Goal: Task Accomplishment & Management: Manage account settings

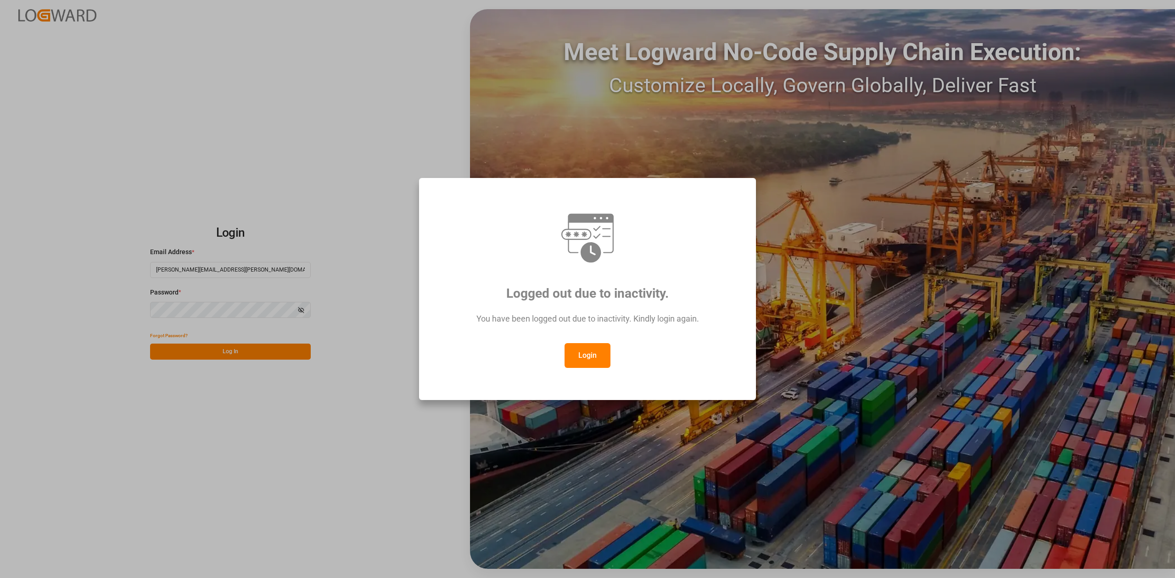
click at [596, 347] on button "Login" at bounding box center [587, 355] width 46 height 25
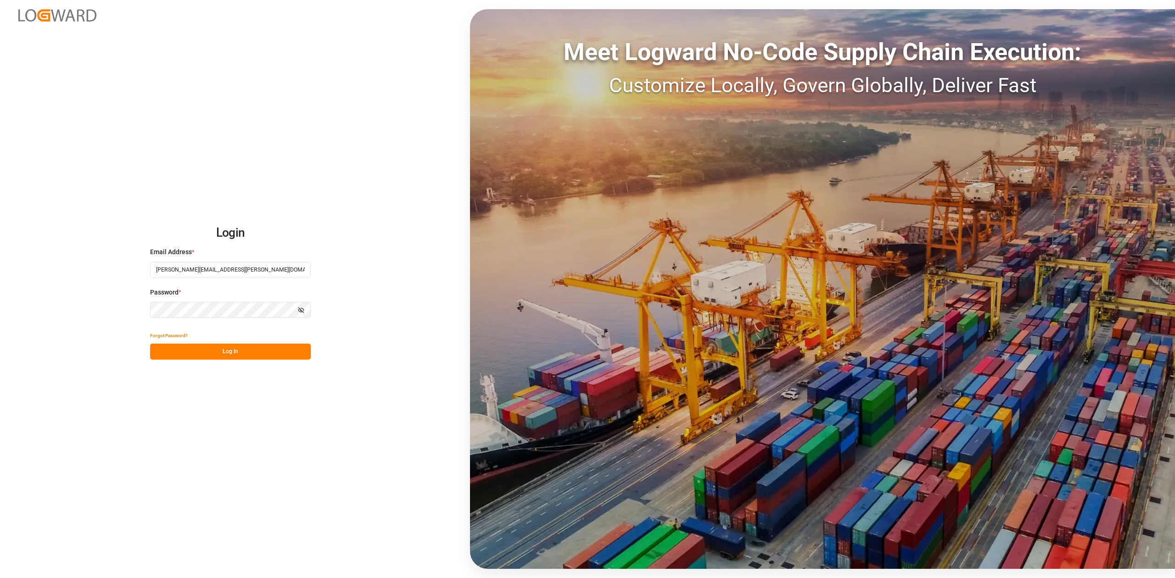
click at [267, 357] on button "Log In" at bounding box center [230, 352] width 161 height 16
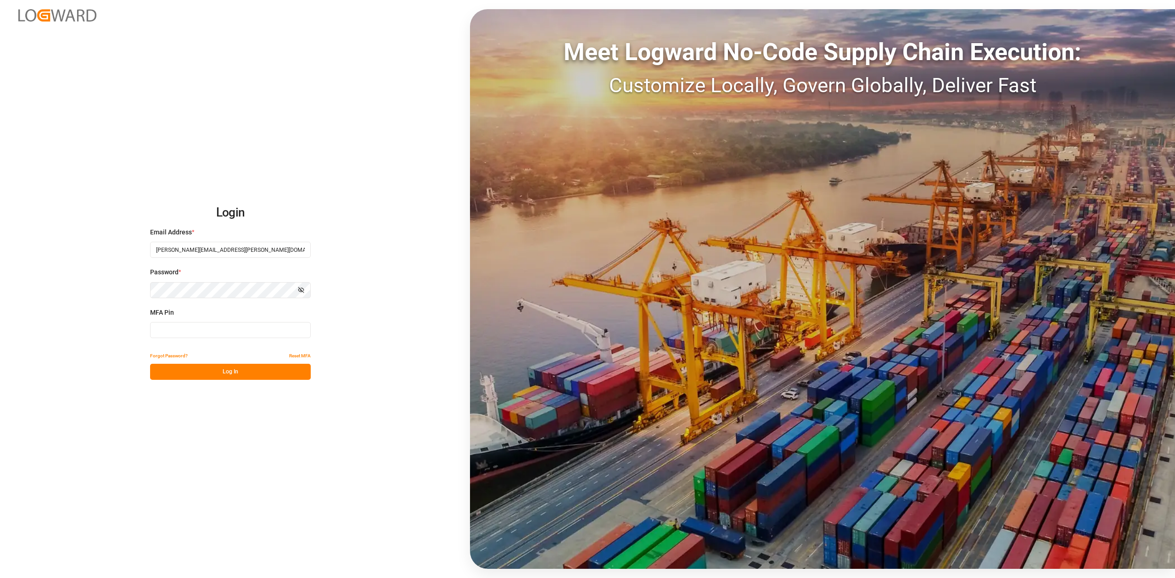
click at [241, 334] on input at bounding box center [230, 330] width 161 height 16
type input "884250"
click at [257, 357] on button "Log In" at bounding box center [230, 372] width 161 height 16
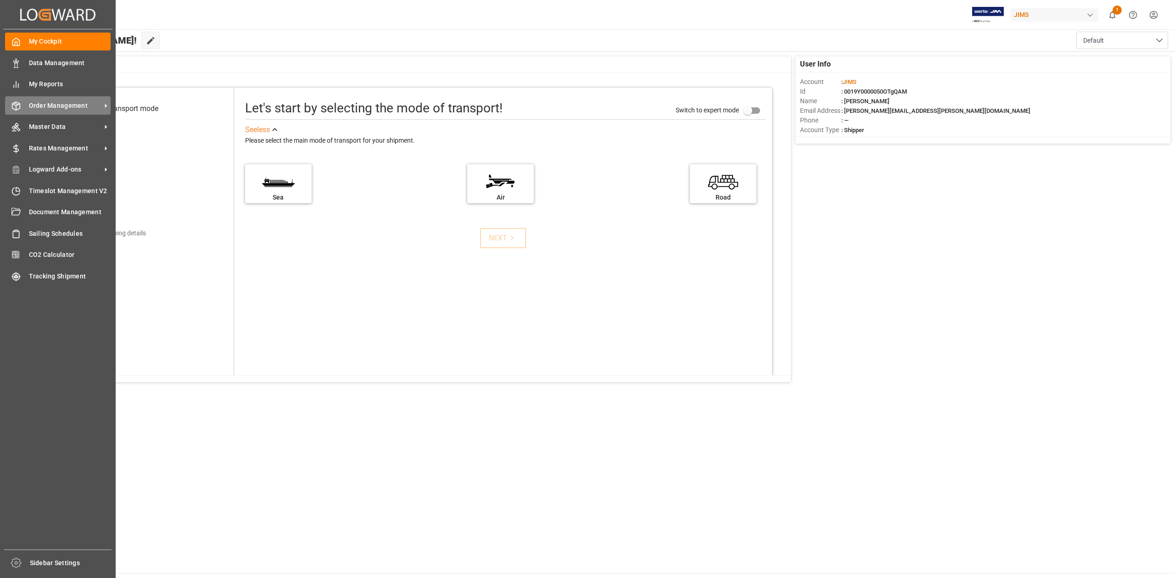
click at [50, 105] on span "Order Management" at bounding box center [65, 106] width 72 height 10
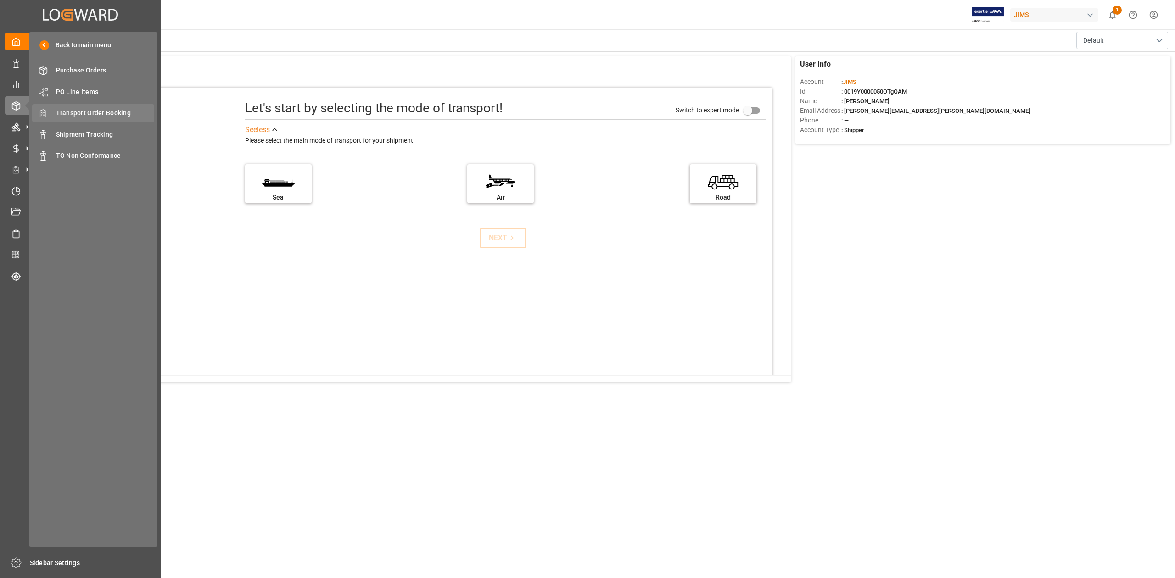
click at [120, 112] on span "Transport Order Booking" at bounding box center [105, 113] width 99 height 10
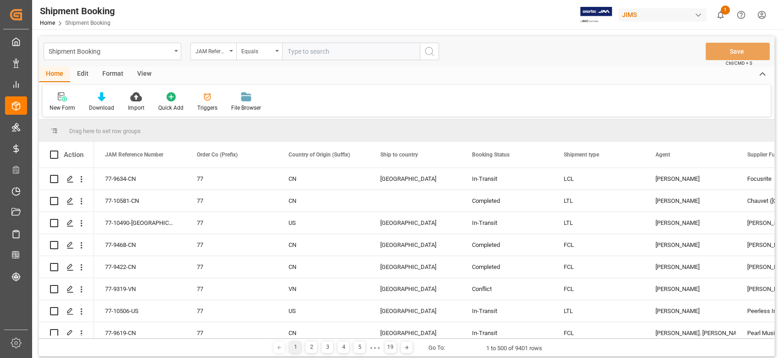
click at [310, 50] on input "text" at bounding box center [351, 51] width 138 height 17
paste input "77-9448-IT"
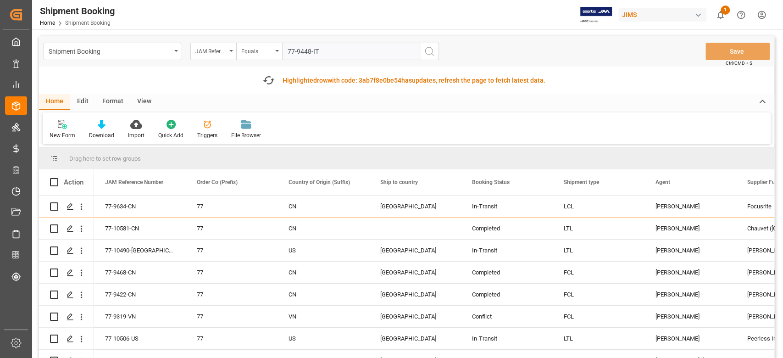
type input "77-9448-IT"
click at [428, 51] on icon "search button" at bounding box center [429, 51] width 11 height 11
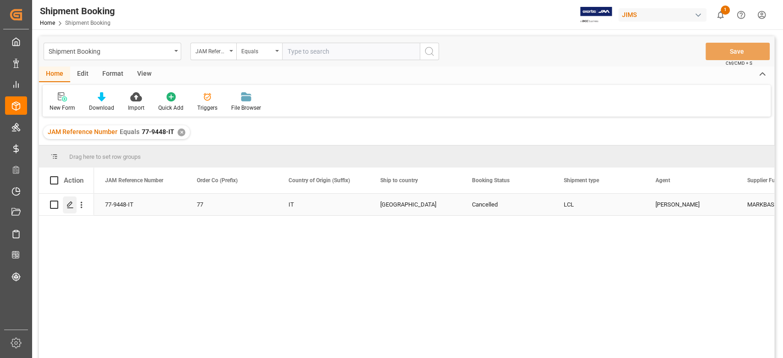
click at [69, 208] on line "Press SPACE to select this row." at bounding box center [70, 208] width 6 height 0
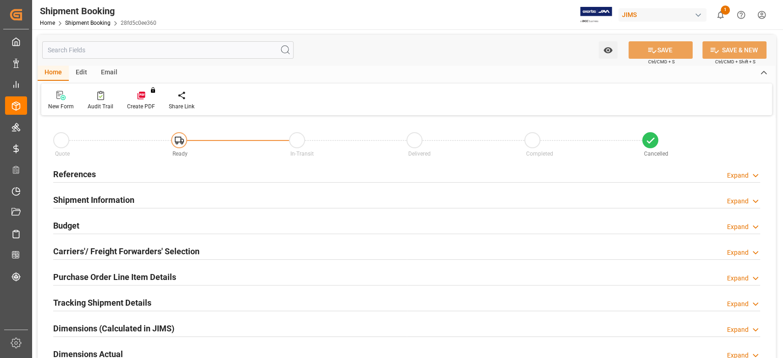
type input "0"
type input "04-06-2025"
click at [84, 178] on h2 "References" at bounding box center [74, 174] width 43 height 12
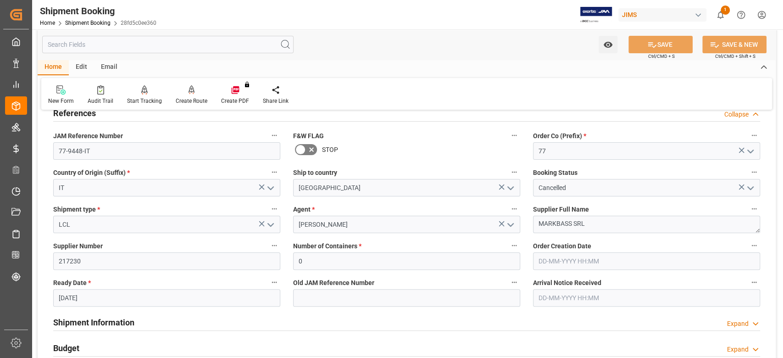
scroll to position [122, 0]
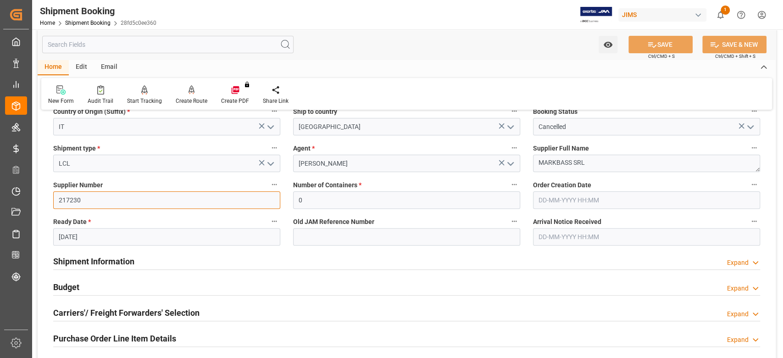
click at [92, 199] on input "217230" at bounding box center [166, 199] width 227 height 17
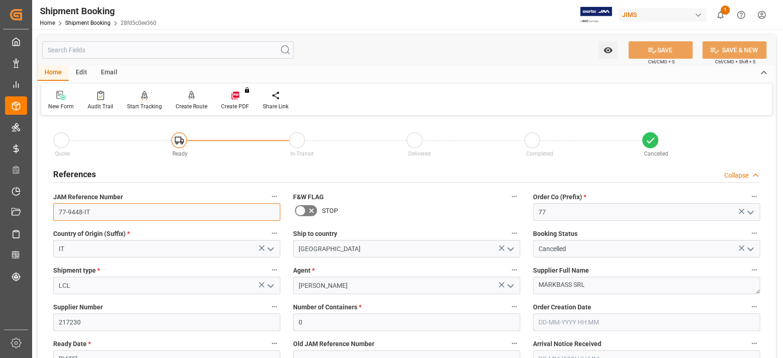
click at [106, 207] on input "77-9448-IT" at bounding box center [166, 211] width 227 height 17
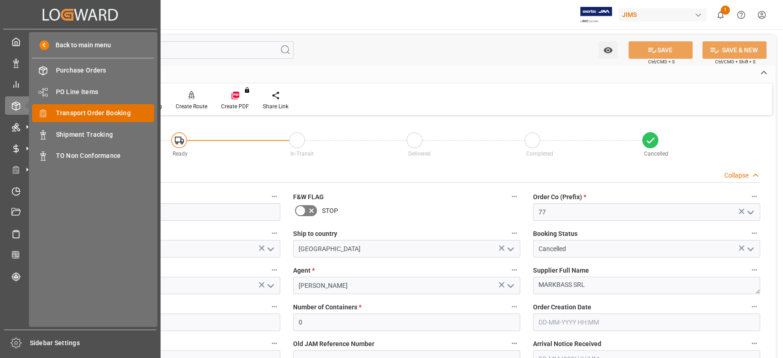
click at [91, 113] on span "Transport Order Booking" at bounding box center [105, 113] width 99 height 10
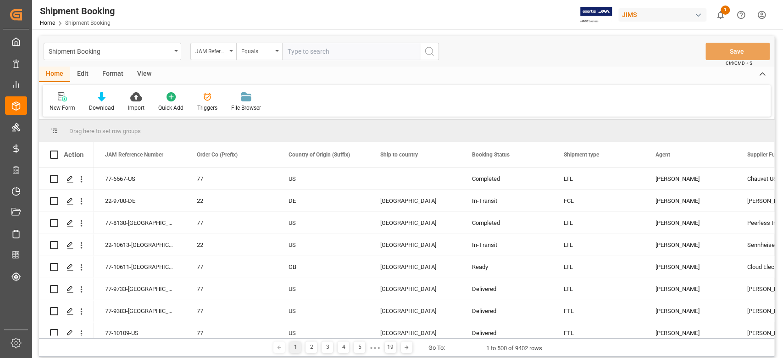
click at [371, 50] on input "text" at bounding box center [351, 51] width 138 height 17
type input "77-9940-CN"
click at [430, 51] on icon "search button" at bounding box center [429, 51] width 11 height 11
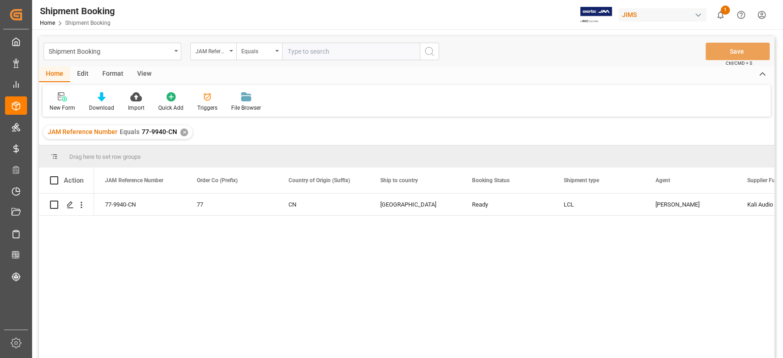
click at [344, 51] on input "text" at bounding box center [351, 51] width 138 height 17
paste input ""77-9940-CN""
type input ""77-9940-CN""
click at [362, 53] on input ""77-9940-CN"" at bounding box center [351, 51] width 138 height 17
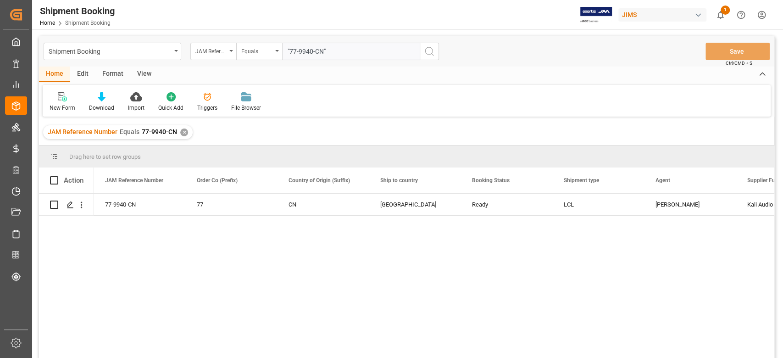
click at [362, 53] on input ""77-9940-CN"" at bounding box center [351, 51] width 138 height 17
click at [71, 204] on icon "Press SPACE to select this row." at bounding box center [70, 204] width 7 height 7
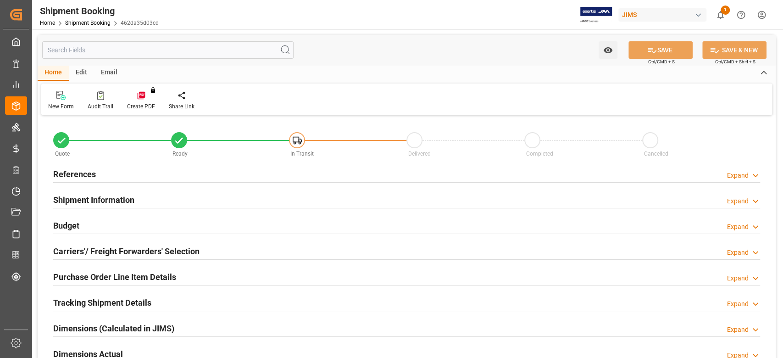
type input "44"
click at [81, 174] on h2 "References" at bounding box center [74, 174] width 43 height 12
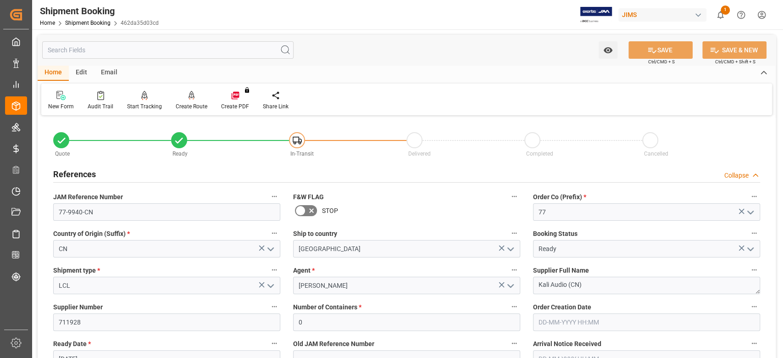
click at [81, 174] on h2 "References" at bounding box center [74, 174] width 43 height 12
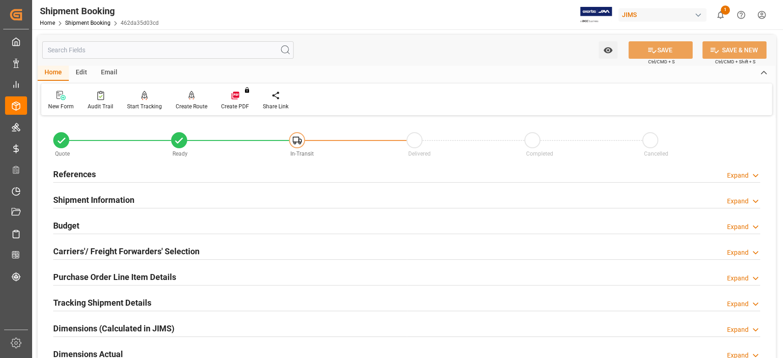
click at [88, 200] on h2 "Shipment Information" at bounding box center [93, 200] width 81 height 12
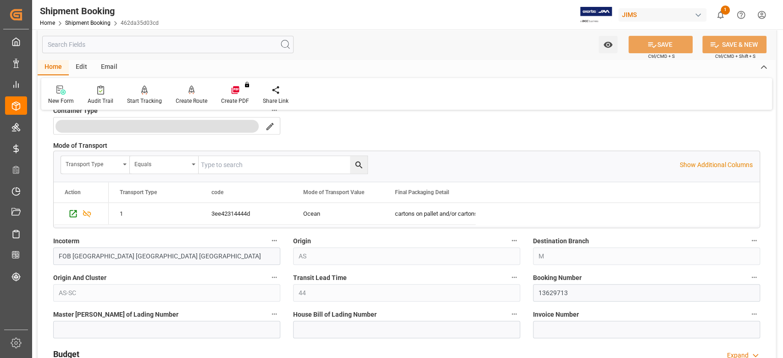
scroll to position [245, 0]
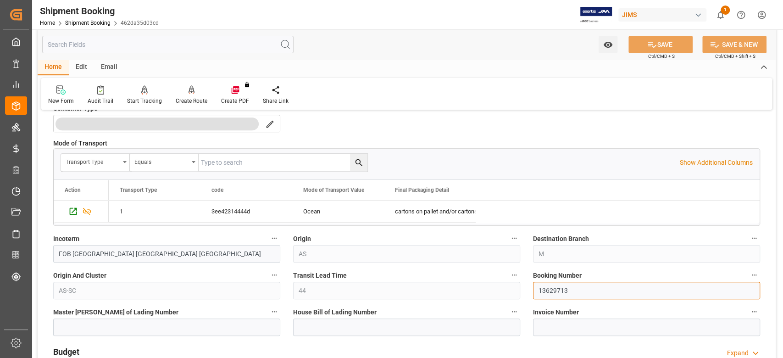
click at [543, 290] on input "13629713" at bounding box center [646, 290] width 227 height 17
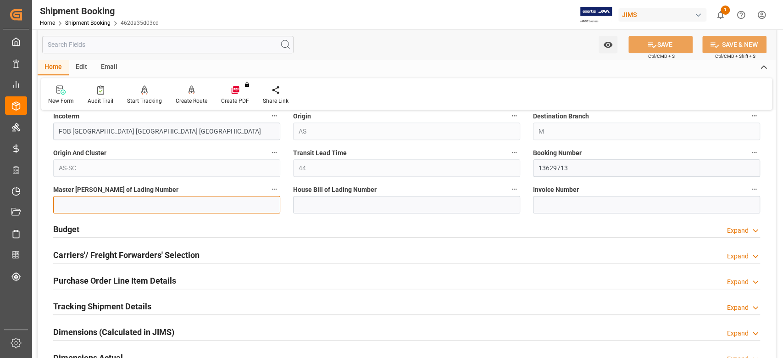
click at [228, 207] on input at bounding box center [166, 204] width 227 height 17
paste input "OOLU2762296490"
click at [65, 204] on input "OOLU2762296490" at bounding box center [166, 204] width 227 height 17
type input "OOLU2762296490"
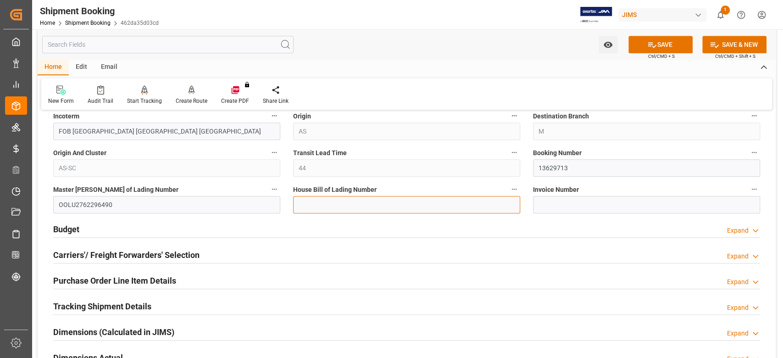
click at [363, 208] on input at bounding box center [406, 204] width 227 height 17
paste input "DMCNSY066781"
click at [309, 204] on input "DMCNSY066781" at bounding box center [406, 204] width 227 height 17
type input "DMCNSY066781"
click at [643, 42] on button "SAVE" at bounding box center [661, 44] width 64 height 17
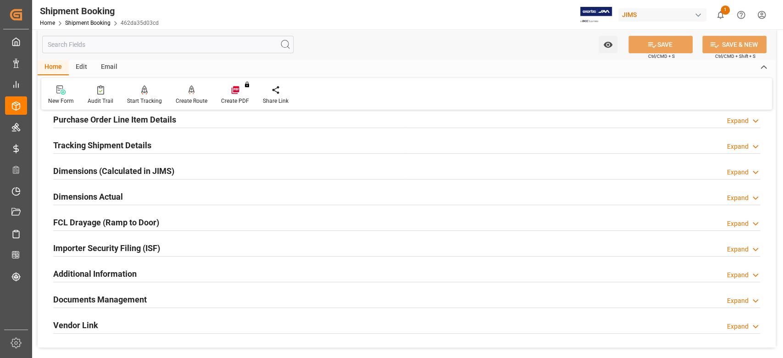
scroll to position [122, 0]
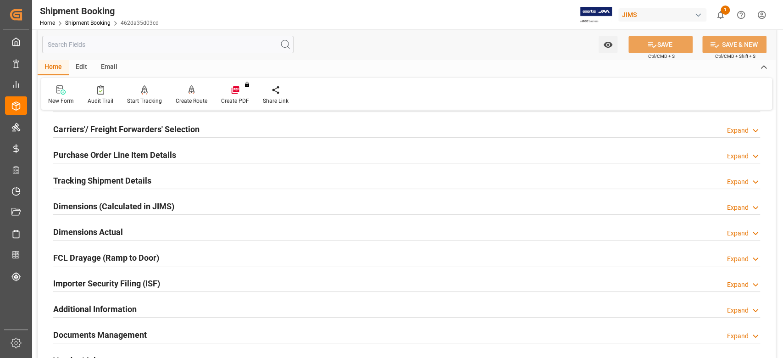
click at [74, 181] on h2 "Tracking Shipment Details" at bounding box center [102, 180] width 98 height 12
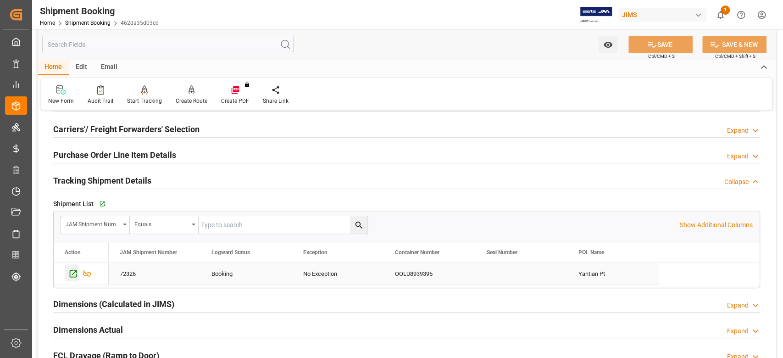
click at [72, 274] on icon "Press SPACE to select this row." at bounding box center [73, 274] width 10 height 10
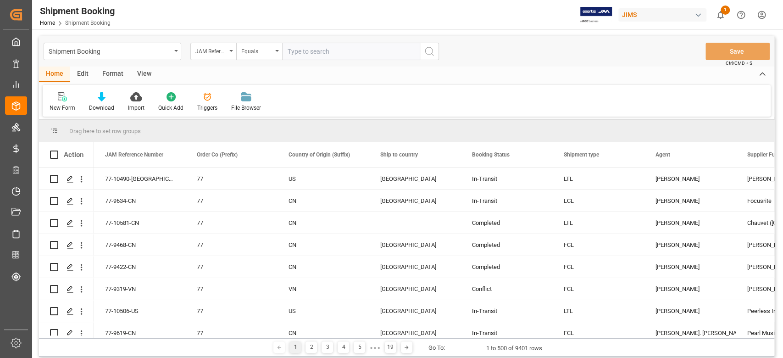
click at [315, 52] on input "text" at bounding box center [351, 51] width 138 height 17
type input "217230"
click at [235, 51] on div "JAM Reference Number" at bounding box center [213, 51] width 46 height 17
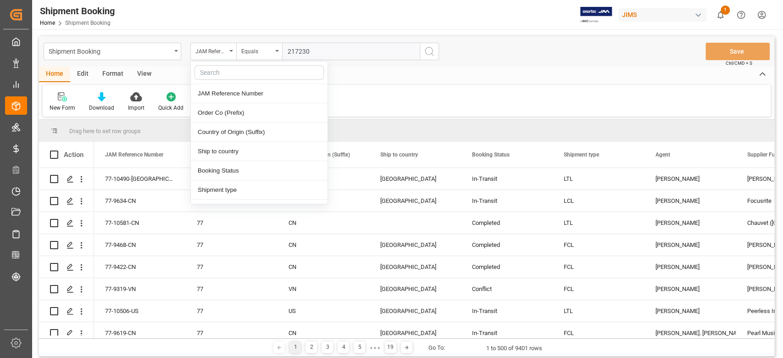
click at [234, 77] on input "text" at bounding box center [259, 72] width 129 height 15
type input "SUPP"
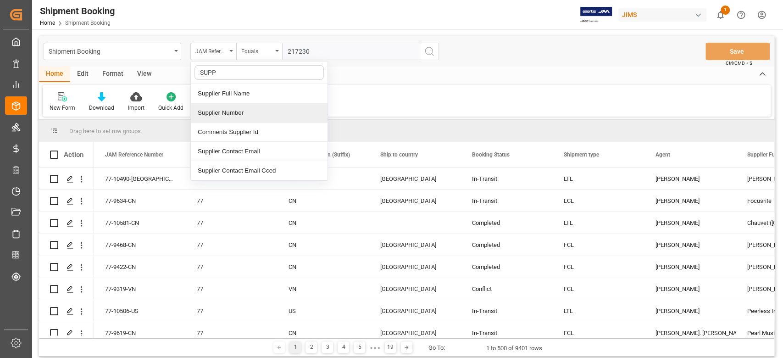
click at [265, 116] on div "Supplier Number" at bounding box center [259, 112] width 137 height 19
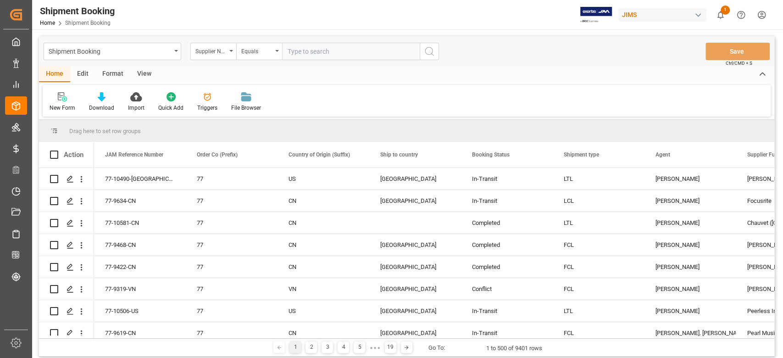
click at [336, 50] on input "text" at bounding box center [351, 51] width 138 height 17
paste input "217230"
type input "217230"
click at [430, 51] on icon "search button" at bounding box center [429, 51] width 11 height 11
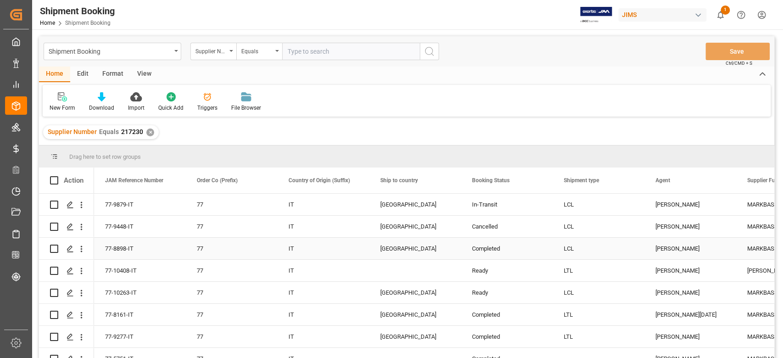
click at [159, 250] on div "77-8898-IT" at bounding box center [140, 249] width 92 height 22
click at [144, 316] on div "77-8161-IT" at bounding box center [140, 315] width 92 height 22
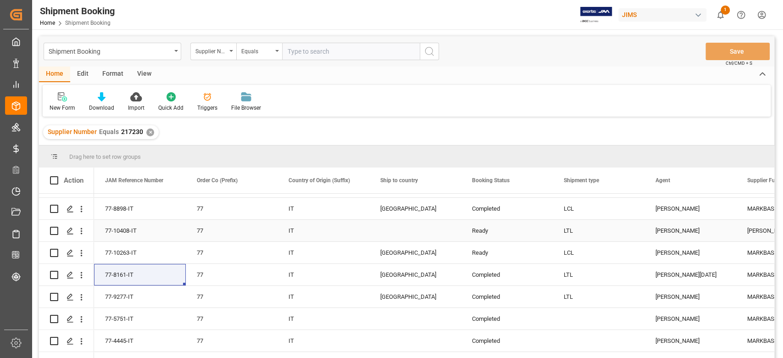
scroll to position [61, 0]
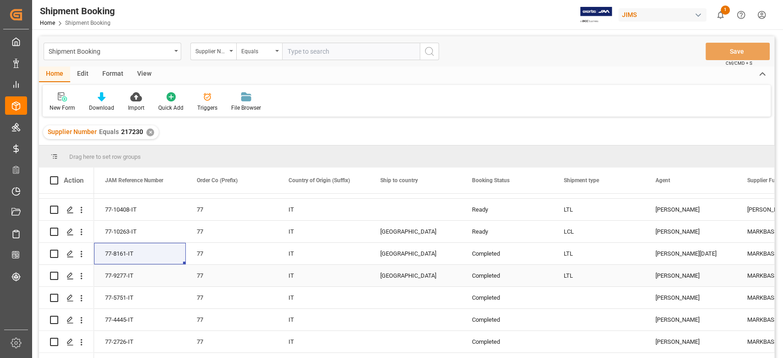
click at [157, 276] on div "77-9277-IT" at bounding box center [140, 276] width 92 height 22
click at [151, 326] on div "77-4445-IT" at bounding box center [140, 320] width 92 height 22
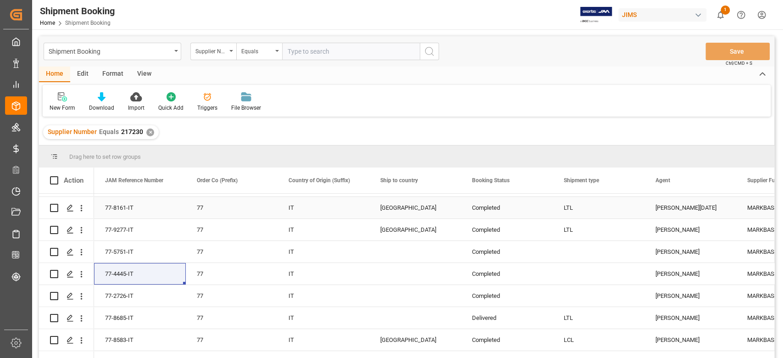
scroll to position [122, 0]
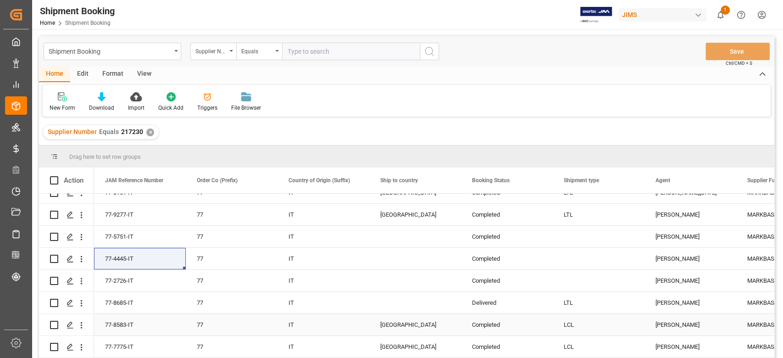
click at [154, 331] on div "77-8583-IT" at bounding box center [140, 325] width 92 height 22
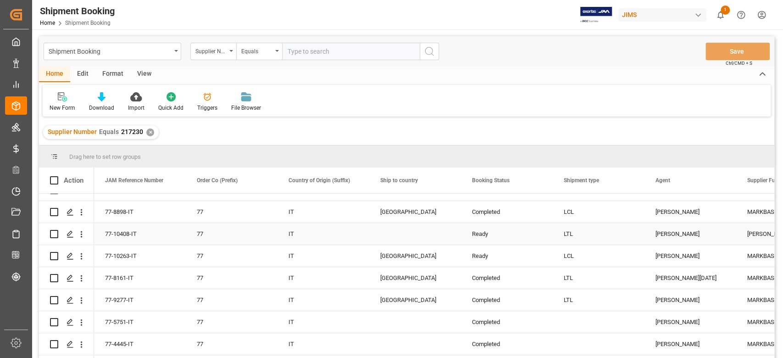
scroll to position [0, 0]
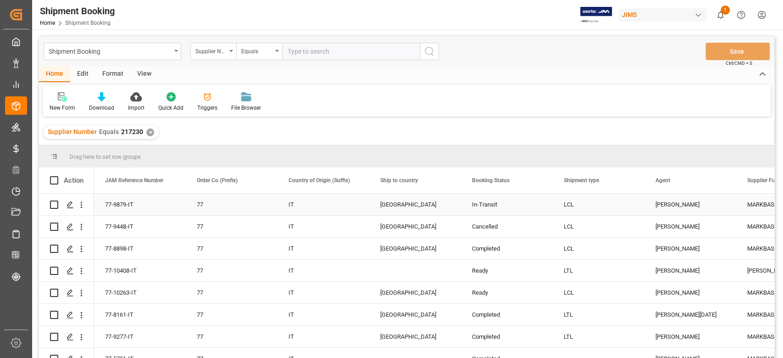
click at [135, 208] on div "77-9879-IT" at bounding box center [140, 205] width 92 height 22
click at [143, 227] on div "77-9448-IT" at bounding box center [140, 227] width 92 height 22
click at [150, 248] on div "77-8898-IT" at bounding box center [140, 249] width 92 height 22
click at [687, 181] on div "Agent" at bounding box center [686, 180] width 61 height 26
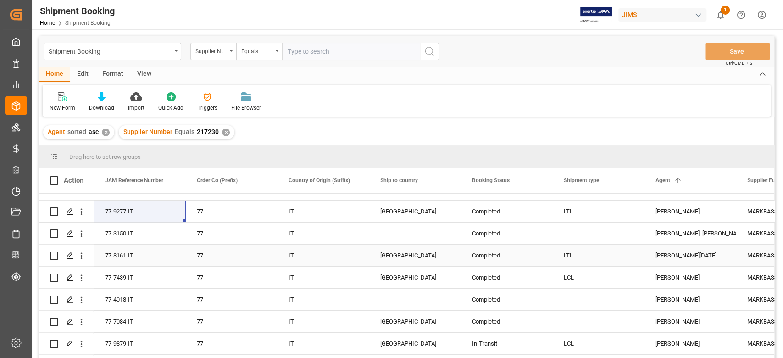
scroll to position [61, 0]
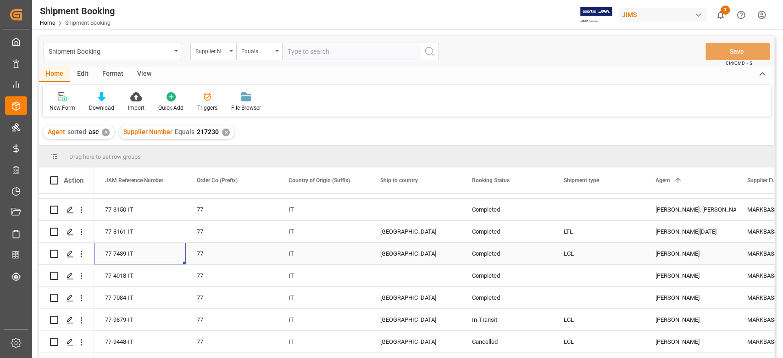
click at [140, 255] on div "77-7439-IT" at bounding box center [140, 254] width 92 height 22
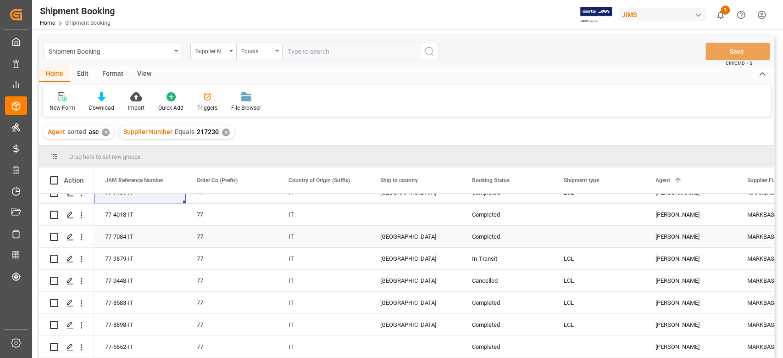
click at [143, 235] on div "77-7084-IT" at bounding box center [140, 237] width 92 height 22
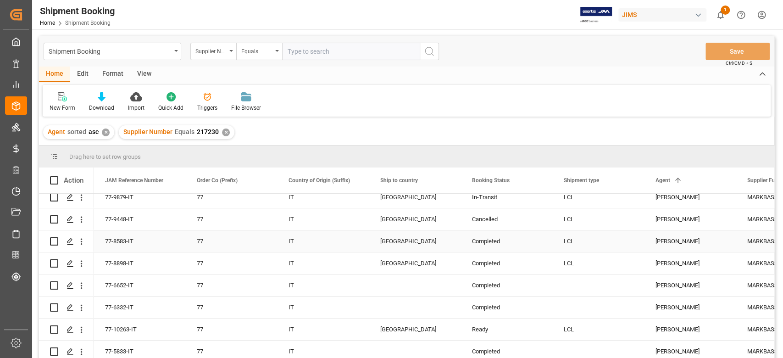
click at [158, 244] on div "77-8583-IT" at bounding box center [140, 241] width 92 height 22
click at [152, 262] on div "77-8898-IT" at bounding box center [140, 263] width 92 height 22
click at [167, 290] on div "77-6652-IT" at bounding box center [140, 285] width 92 height 22
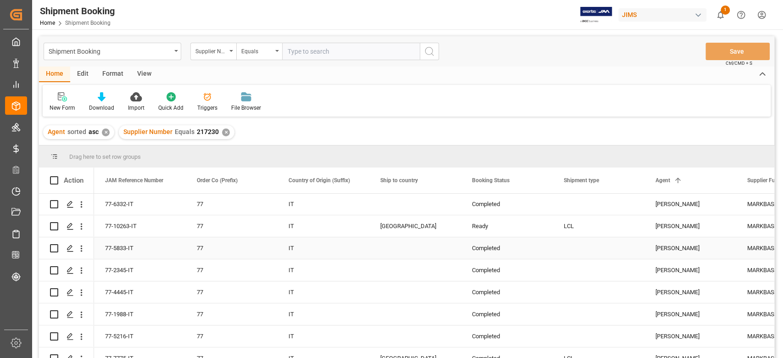
scroll to position [306, 0]
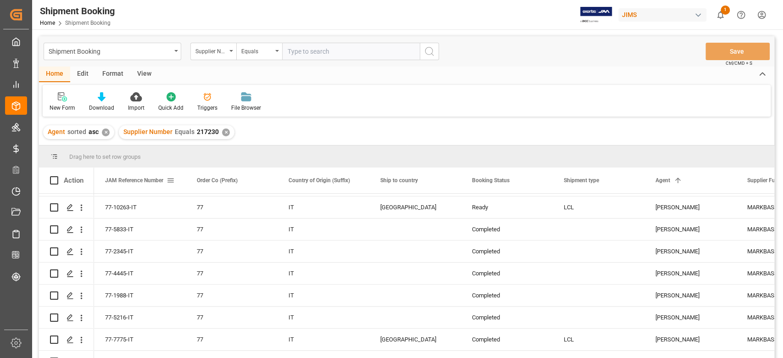
click at [143, 181] on span "JAM Reference Number" at bounding box center [134, 180] width 58 height 6
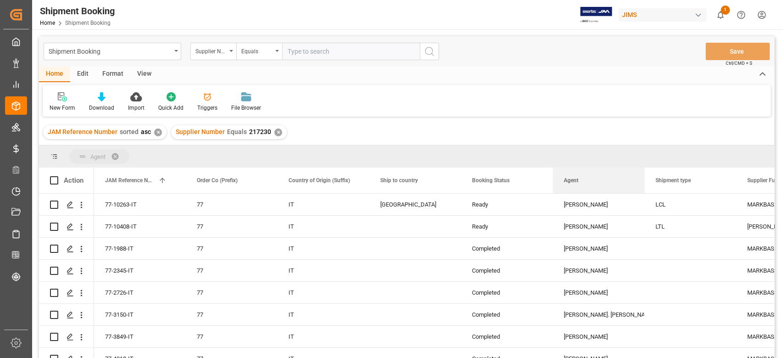
drag, startPoint x: 672, startPoint y: 182, endPoint x: 131, endPoint y: 155, distance: 541.1
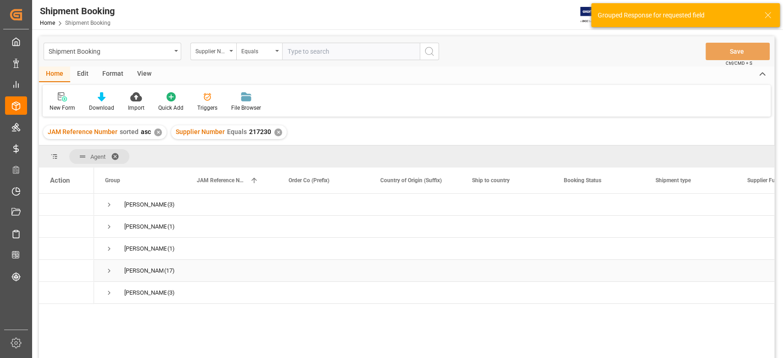
click at [111, 272] on span "Press SPACE to select this row." at bounding box center [109, 271] width 8 height 8
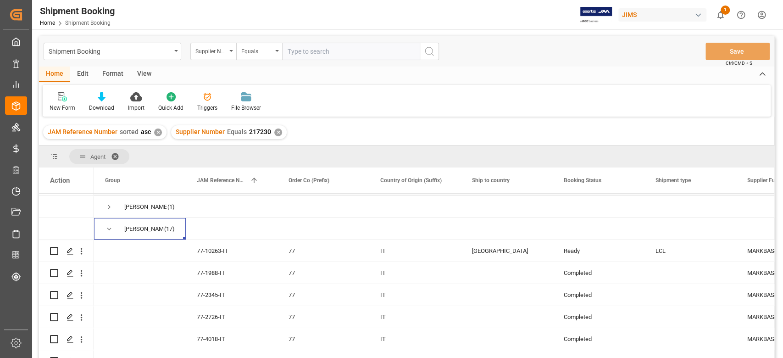
scroll to position [61, 0]
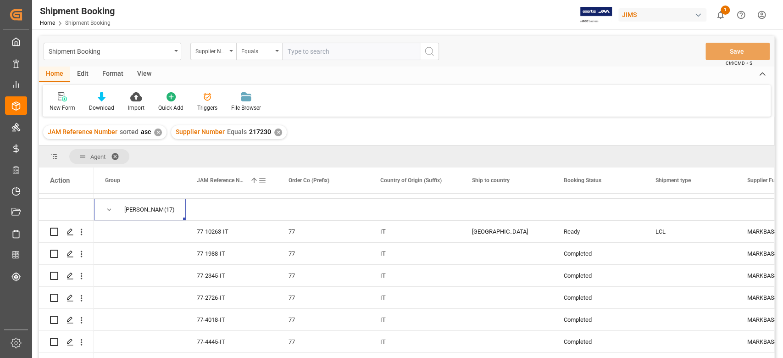
click at [248, 182] on div "JAM Reference Number 1" at bounding box center [227, 180] width 61 height 26
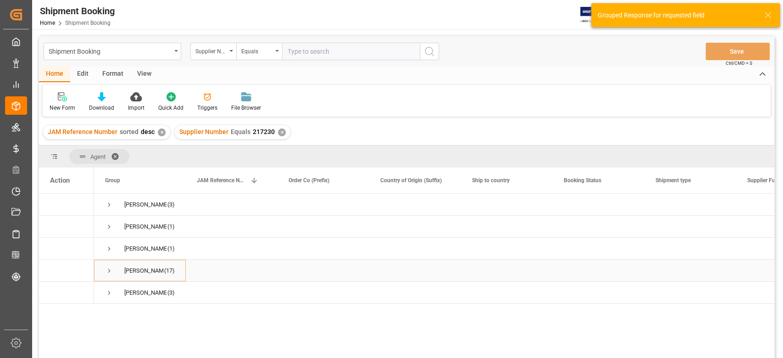
click at [111, 270] on span "Press SPACE to select this row." at bounding box center [109, 271] width 8 height 8
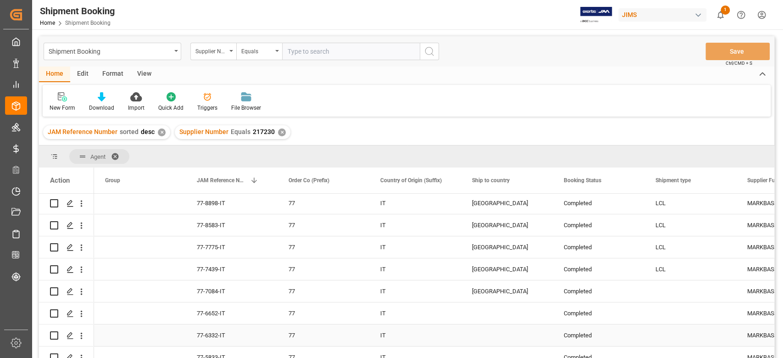
scroll to position [61, 0]
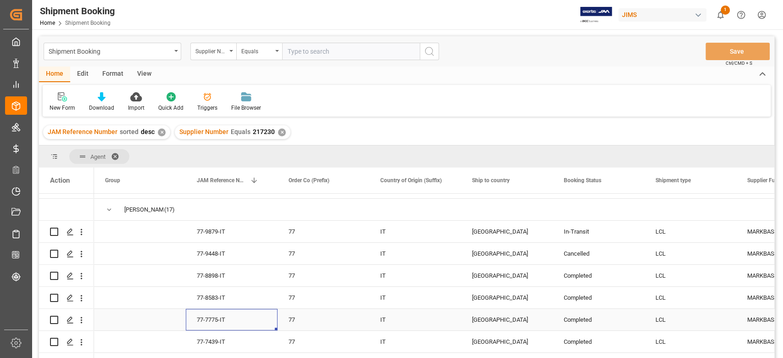
click at [251, 324] on div "77-7775-IT" at bounding box center [232, 320] width 92 height 22
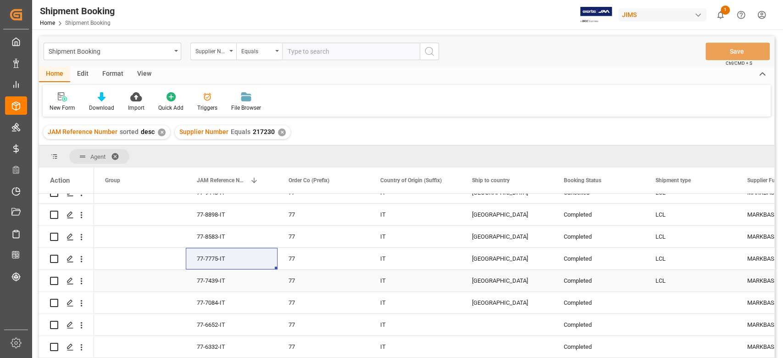
click at [243, 286] on div "77-7439-IT" at bounding box center [232, 281] width 92 height 22
click at [245, 305] on div "77-7084-IT" at bounding box center [232, 303] width 92 height 22
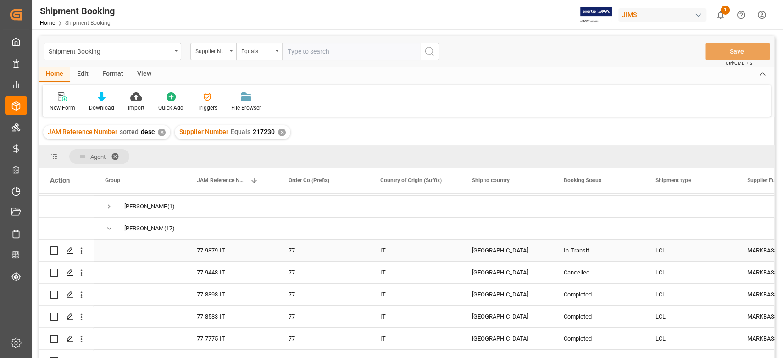
scroll to position [61, 0]
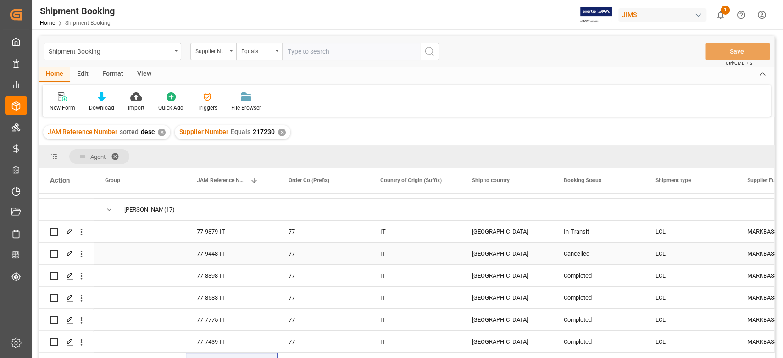
click at [235, 255] on div "77-9448-IT" at bounding box center [232, 254] width 92 height 22
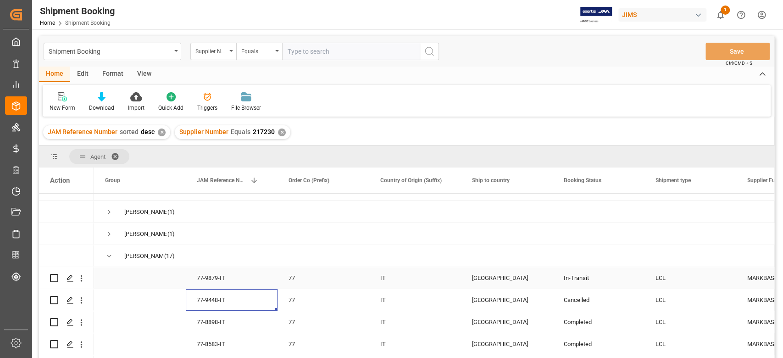
scroll to position [0, 0]
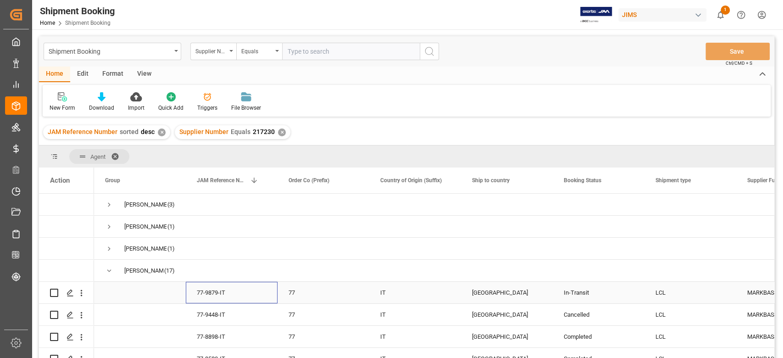
click at [230, 292] on div "77-9879-IT" at bounding box center [232, 293] width 92 height 22
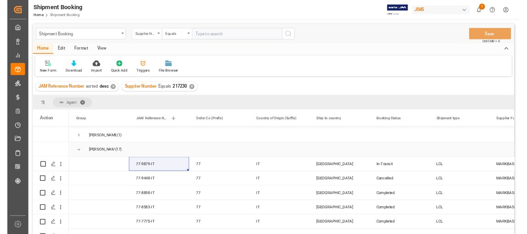
scroll to position [61, 0]
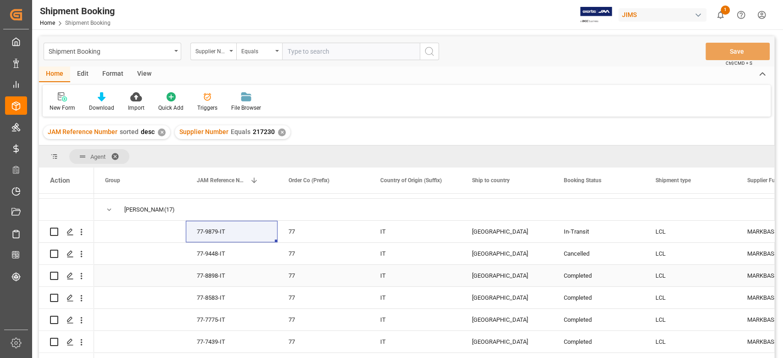
click at [213, 274] on div "77-8898-IT" at bounding box center [232, 276] width 92 height 22
click at [205, 253] on div "77-9448-IT" at bounding box center [232, 254] width 92 height 22
click at [213, 280] on div "77-8898-IT" at bounding box center [232, 276] width 92 height 22
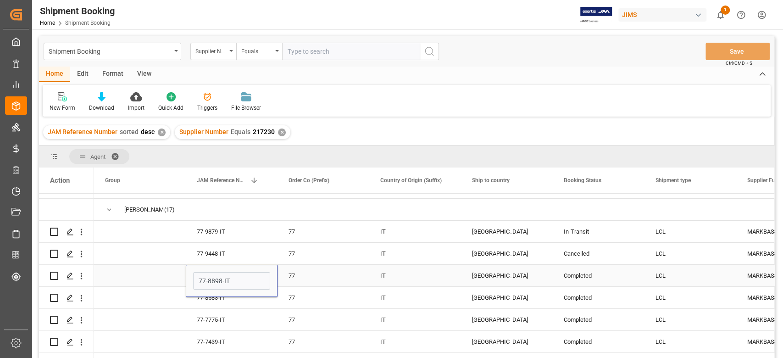
click at [358, 272] on div "77" at bounding box center [324, 276] width 92 height 22
click at [238, 271] on div "77-8898-IT" at bounding box center [232, 276] width 92 height 22
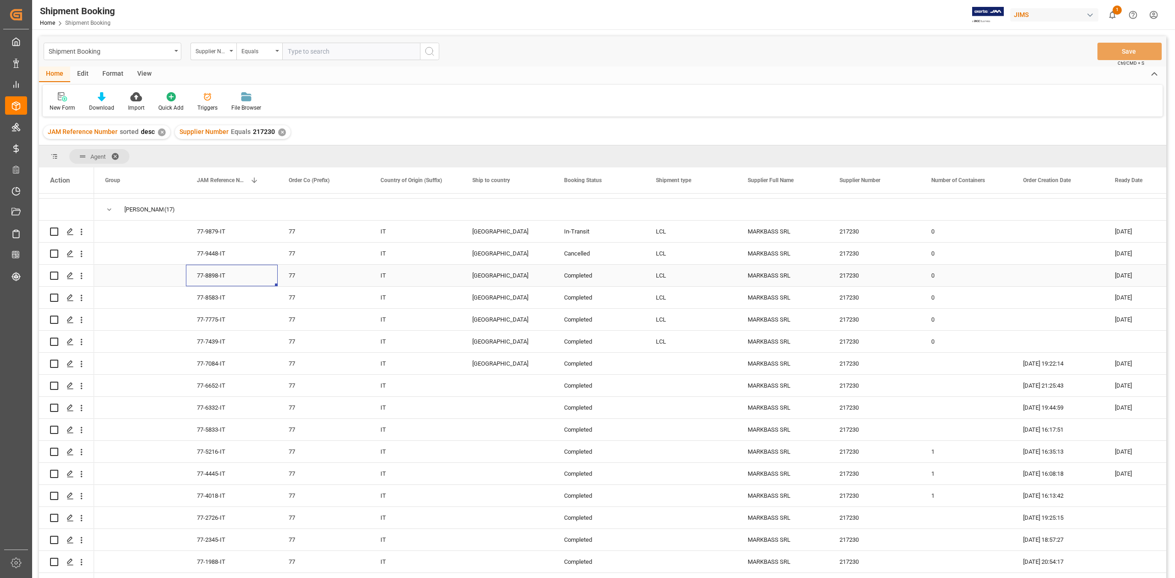
click at [216, 273] on div "77-8898-IT" at bounding box center [232, 276] width 92 height 22
click at [72, 278] on icon "Press SPACE to select this row." at bounding box center [70, 275] width 7 height 7
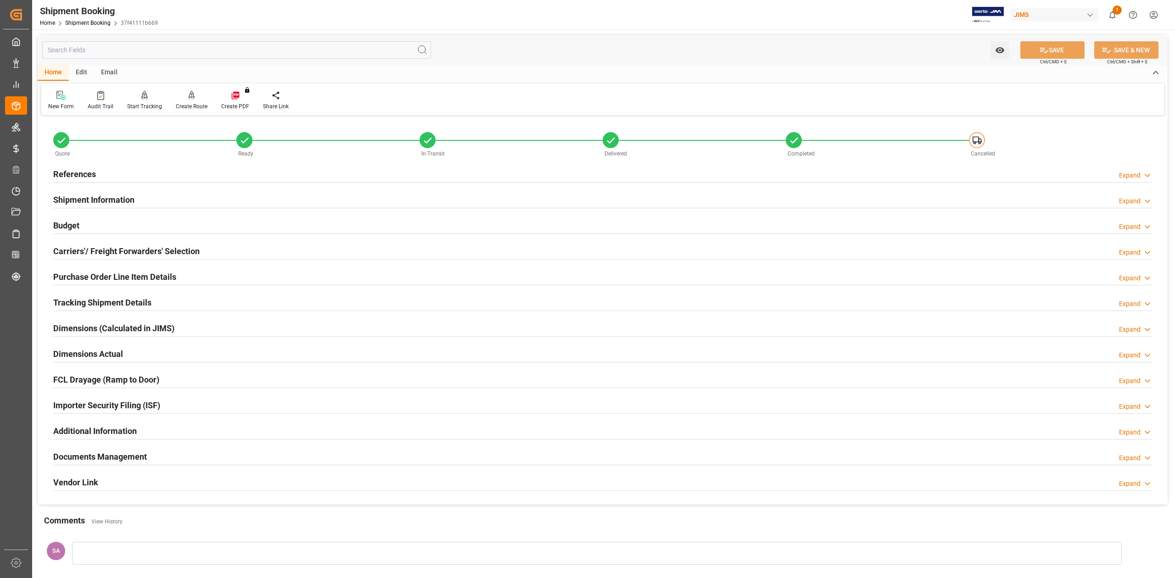
click at [120, 357] on h2 "Documents Management" at bounding box center [100, 457] width 94 height 12
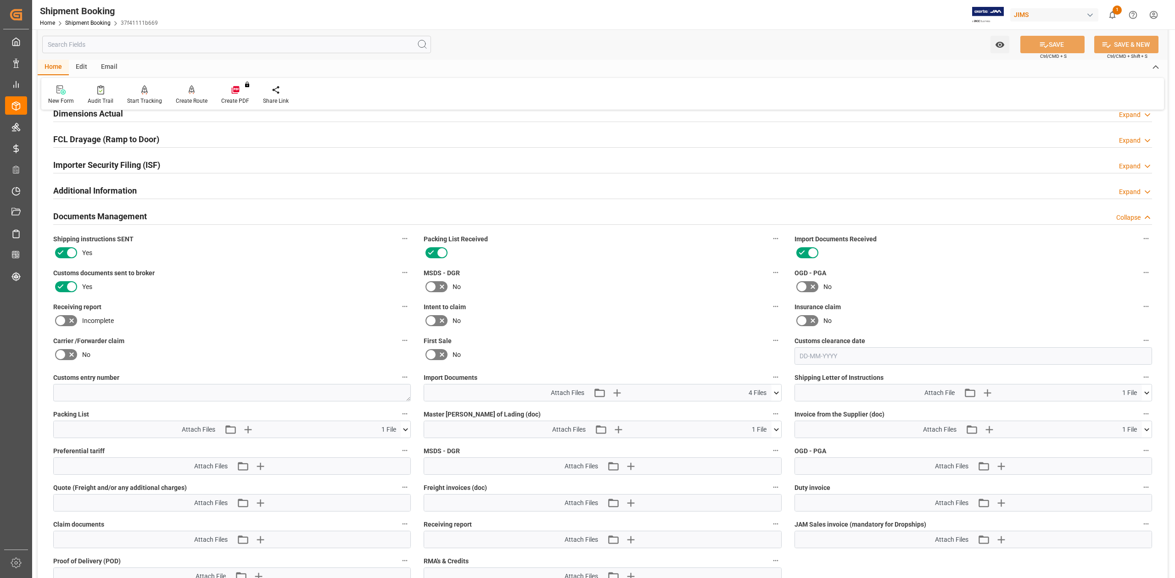
scroll to position [245, 0]
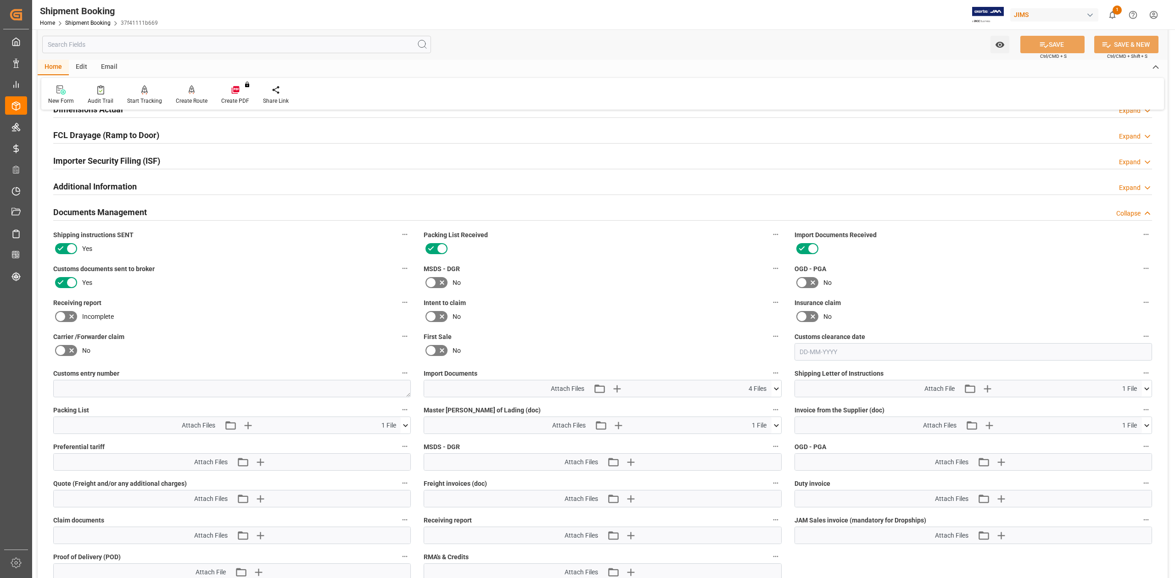
click at [778, 357] on button at bounding box center [776, 388] width 10 height 17
click at [783, 357] on icon at bounding box center [1146, 426] width 10 height 10
click at [757, 357] on icon at bounding box center [752, 406] width 10 height 10
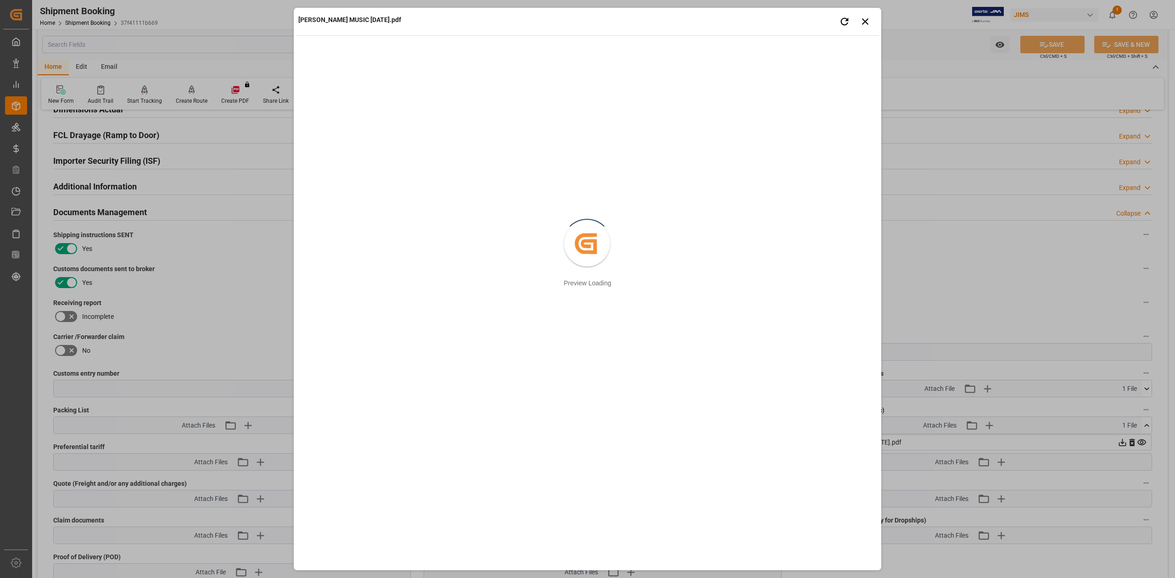
click at [783, 302] on div "ERIKSON MUSIC APRIL 2024.pdf Retry Close preview Created by potrace 1.15, writt…" at bounding box center [587, 289] width 1175 height 578
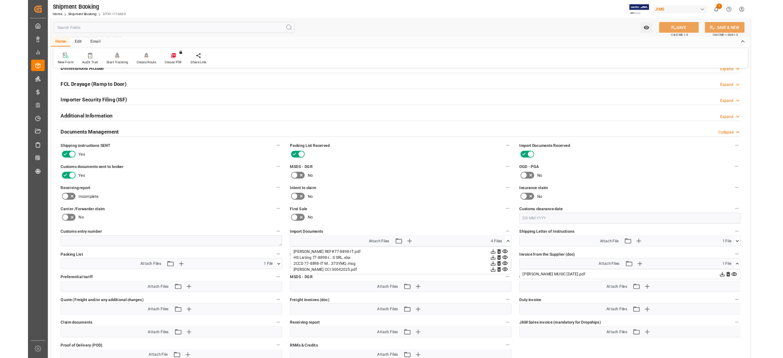
scroll to position [0, 0]
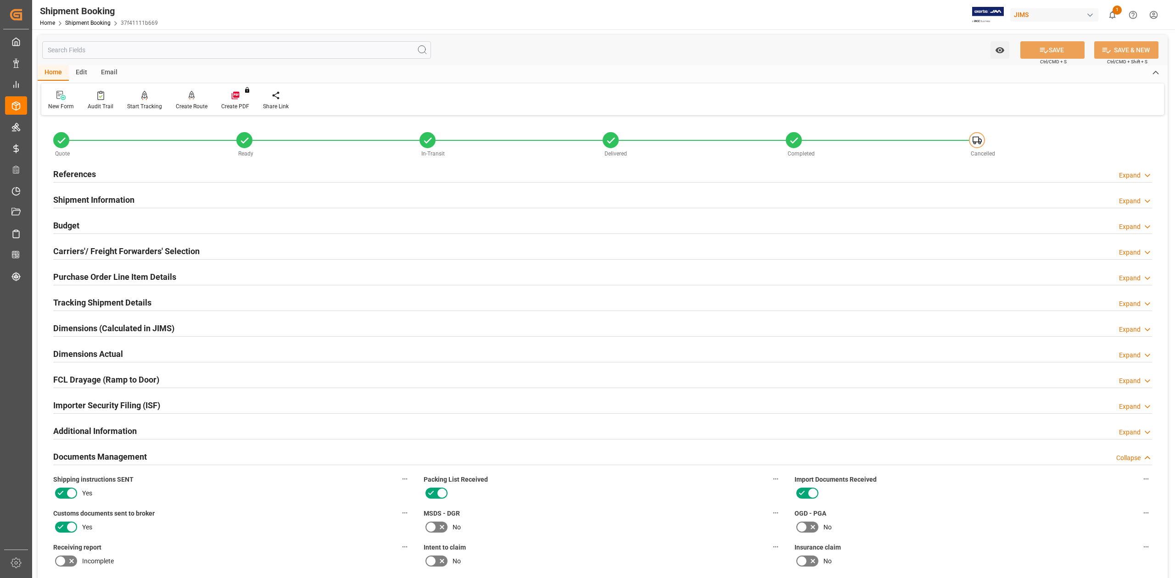
click at [84, 173] on h2 "References" at bounding box center [74, 174] width 43 height 12
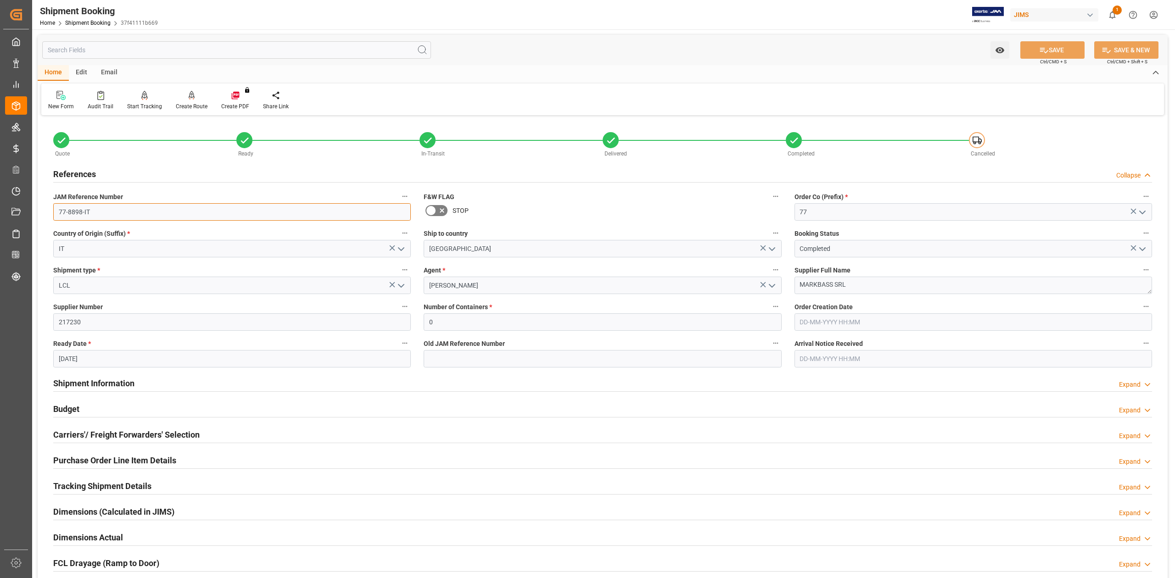
click at [120, 211] on input "77-8898-IT" at bounding box center [231, 211] width 357 height 17
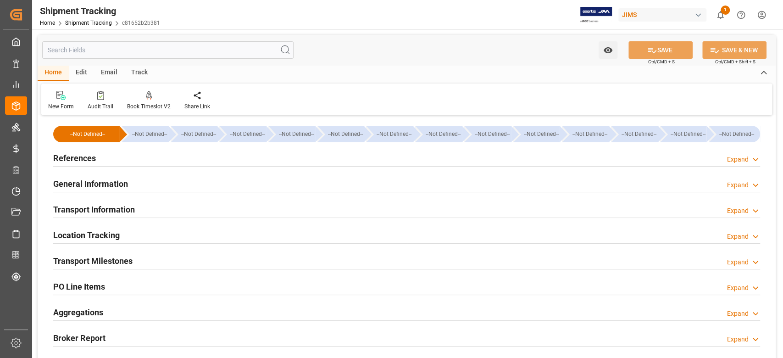
click at [88, 160] on h2 "References" at bounding box center [74, 158] width 43 height 12
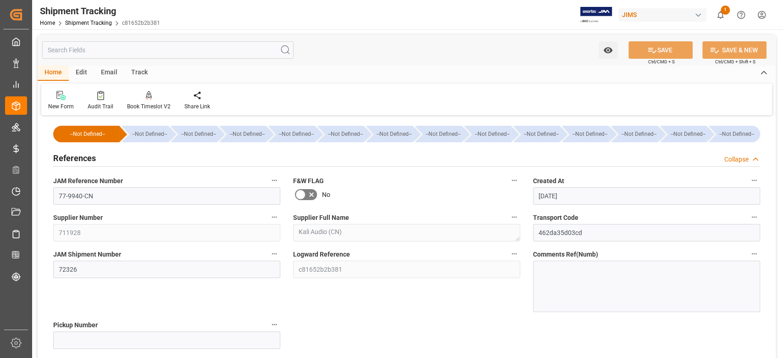
click at [88, 160] on h2 "References" at bounding box center [74, 158] width 43 height 12
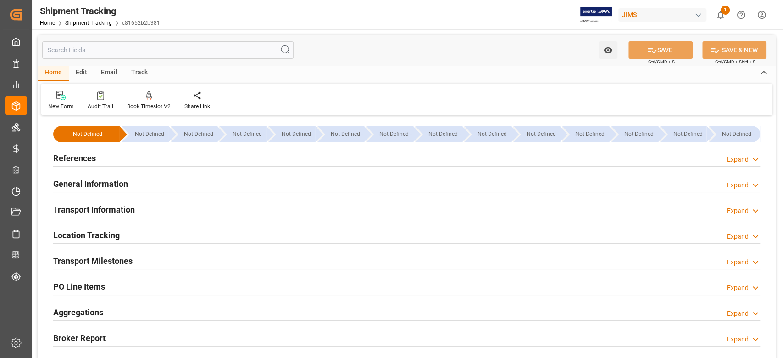
click at [92, 184] on h2 "General Information" at bounding box center [90, 184] width 75 height 12
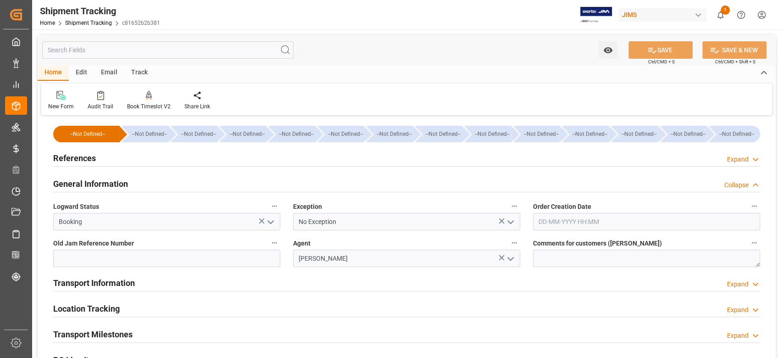
click at [92, 184] on h2 "General Information" at bounding box center [90, 184] width 75 height 12
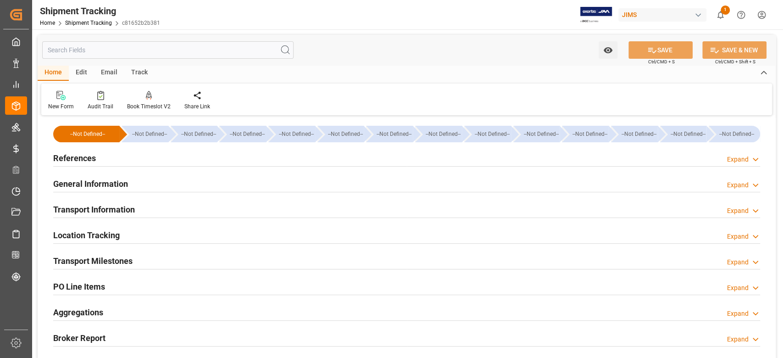
click at [78, 157] on h2 "References" at bounding box center [74, 158] width 43 height 12
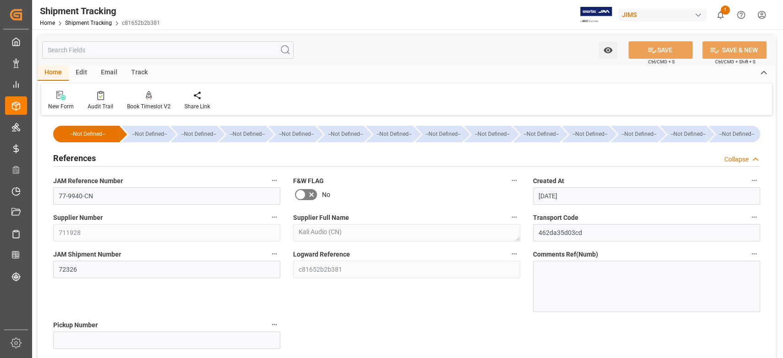
click at [78, 157] on h2 "References" at bounding box center [74, 158] width 43 height 12
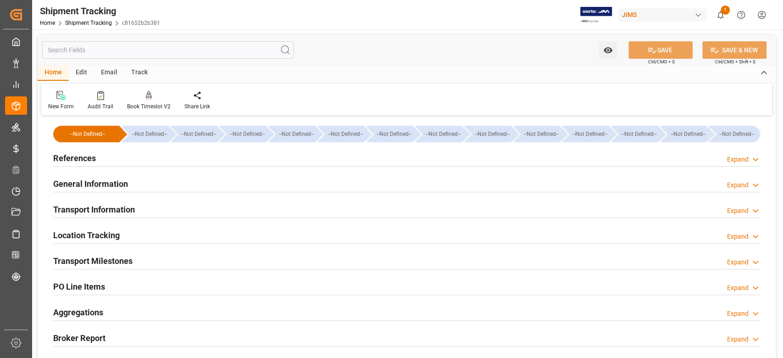
click at [112, 261] on h2 "Transport Milestones" at bounding box center [92, 261] width 79 height 12
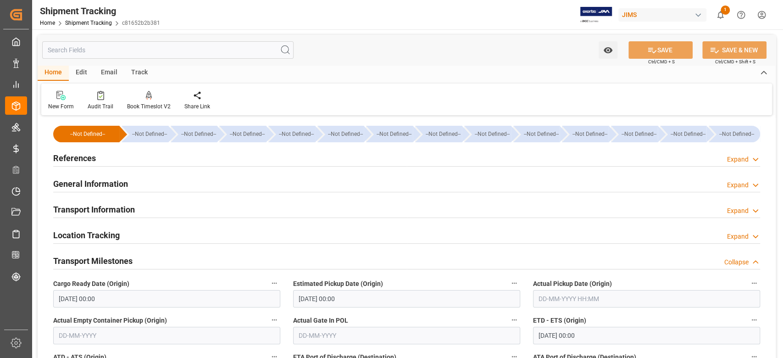
scroll to position [61, 0]
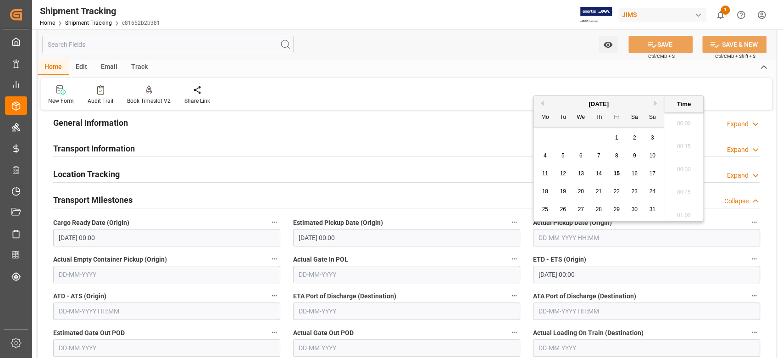
click at [540, 242] on input "text" at bounding box center [646, 237] width 227 height 17
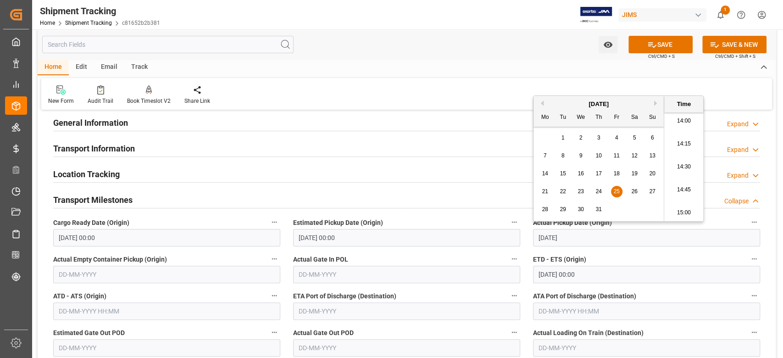
click at [592, 274] on input "18-07-2025 00:00" at bounding box center [646, 274] width 227 height 17
type input "25-07-2025 00:00"
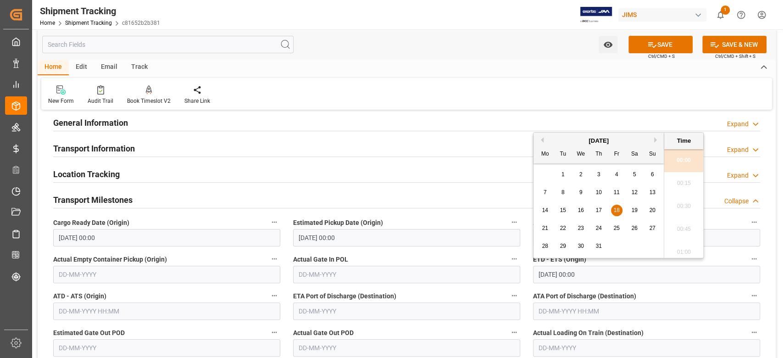
click at [592, 274] on input "18-07-2025 00:00" at bounding box center [646, 274] width 227 height 17
click at [462, 171] on div "Location Tracking Expand" at bounding box center [406, 173] width 707 height 17
type input "25-07-2025 00:00"
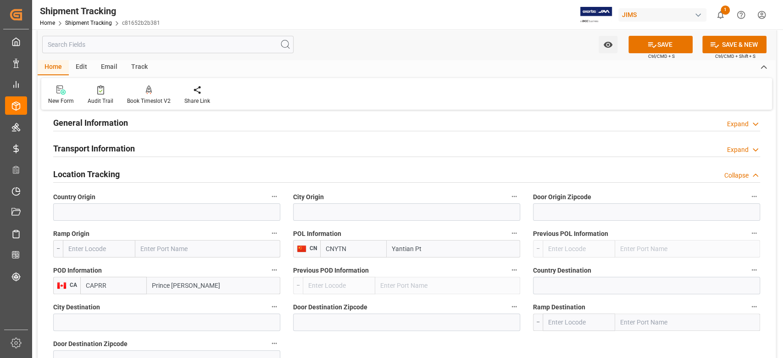
click at [73, 177] on h2 "Location Tracking" at bounding box center [86, 174] width 67 height 12
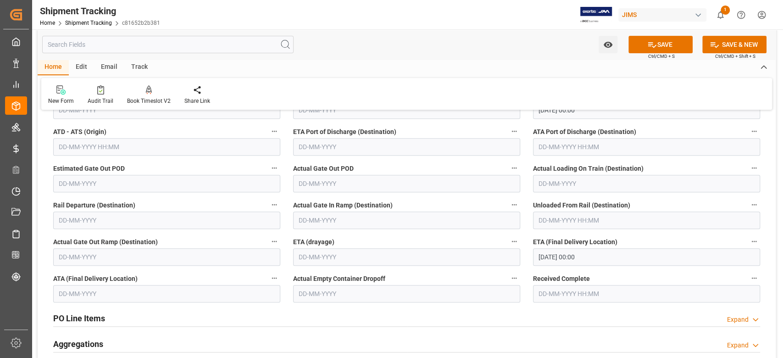
scroll to position [245, 0]
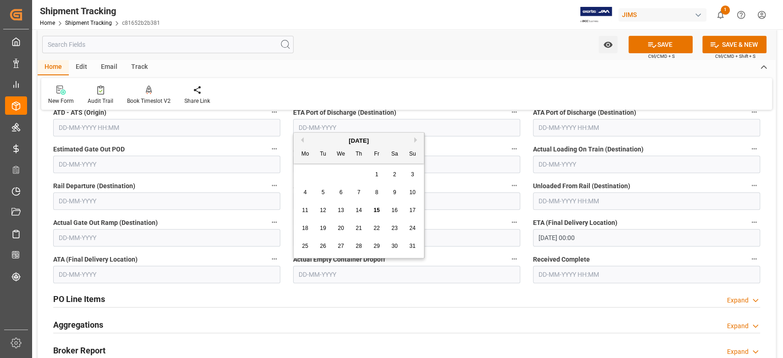
click at [507, 281] on input "text" at bounding box center [406, 274] width 227 height 17
click at [671, 242] on input "28-08-2025 00:00" at bounding box center [646, 237] width 227 height 17
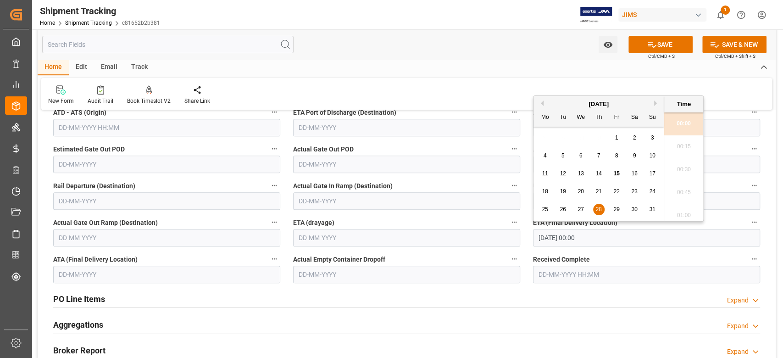
click at [545, 208] on span "25" at bounding box center [545, 209] width 6 height 6
type input "25-08-2025 00:00"
click at [663, 44] on button "SAVE" at bounding box center [661, 44] width 64 height 17
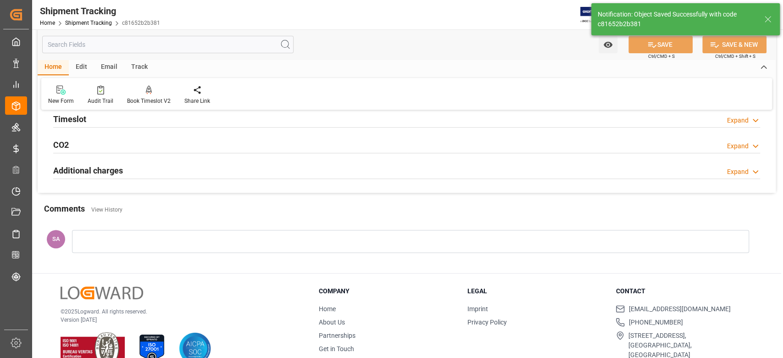
scroll to position [0, 0]
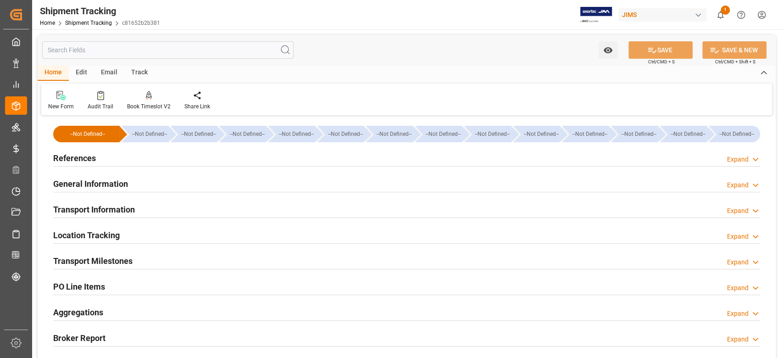
click at [125, 261] on h2 "Transport Milestones" at bounding box center [92, 261] width 79 height 12
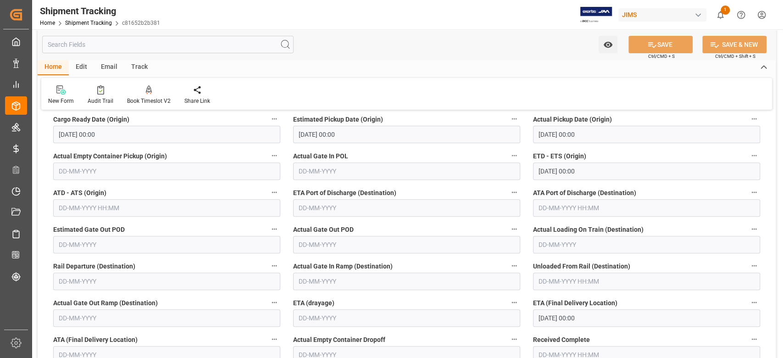
scroll to position [184, 0]
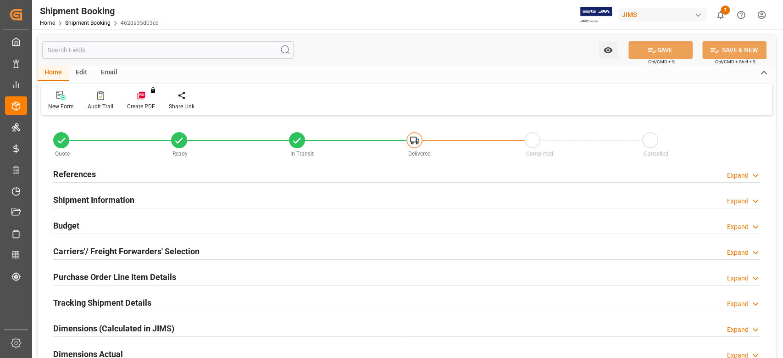
type input "0"
type input "[DATE]"
click at [85, 175] on h2 "References" at bounding box center [74, 174] width 43 height 12
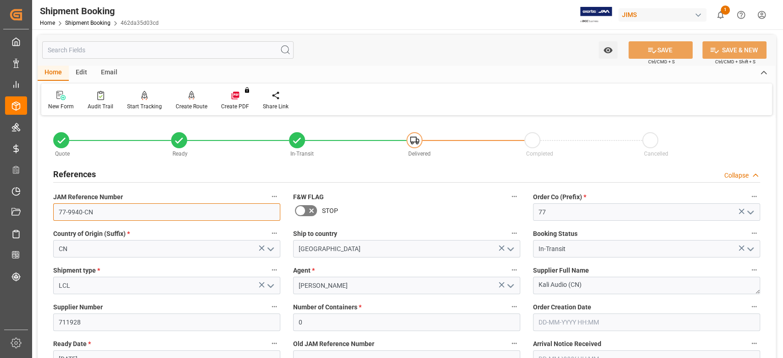
click at [105, 214] on input "77-9940-CN" at bounding box center [166, 211] width 227 height 17
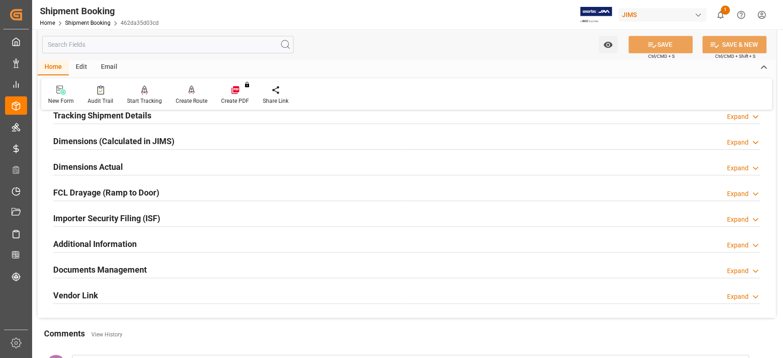
scroll to position [367, 0]
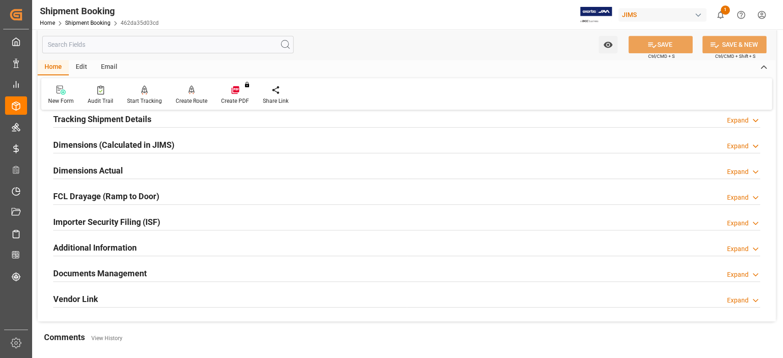
drag, startPoint x: 140, startPoint y: 272, endPoint x: 448, endPoint y: 209, distance: 314.3
click at [140, 272] on h2 "Documents Management" at bounding box center [100, 273] width 94 height 12
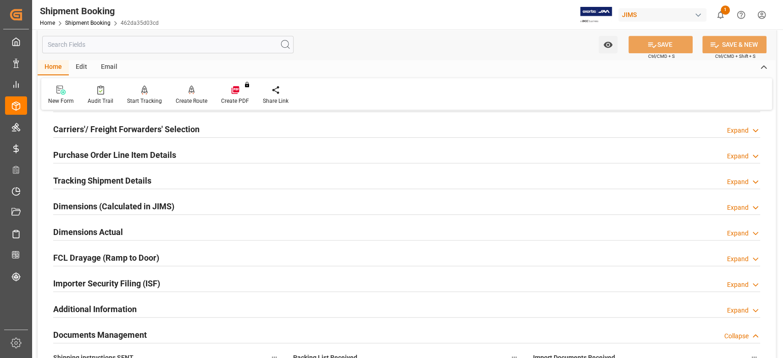
scroll to position [0, 0]
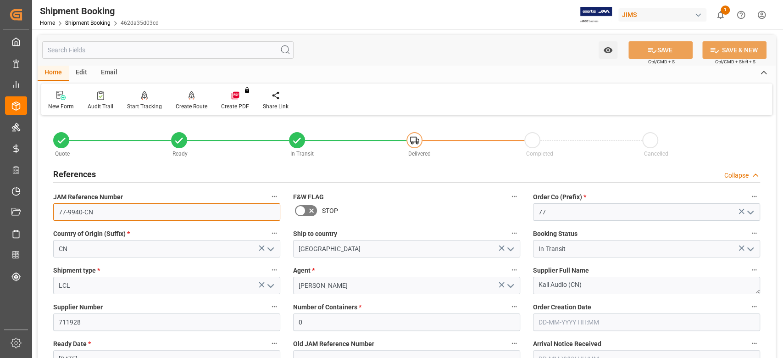
click at [104, 212] on input "77-9940-CN" at bounding box center [166, 211] width 227 height 17
drag, startPoint x: 587, startPoint y: 286, endPoint x: 512, endPoint y: 281, distance: 75.0
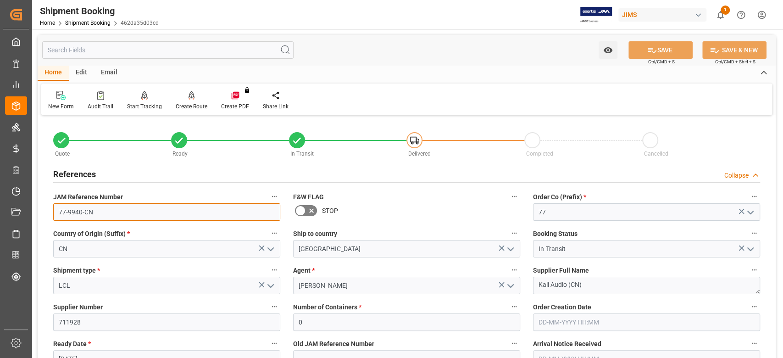
click at [177, 208] on input "77-9940-CN" at bounding box center [166, 211] width 227 height 17
click at [582, 285] on textarea "Kali Audio (CN)" at bounding box center [646, 285] width 227 height 17
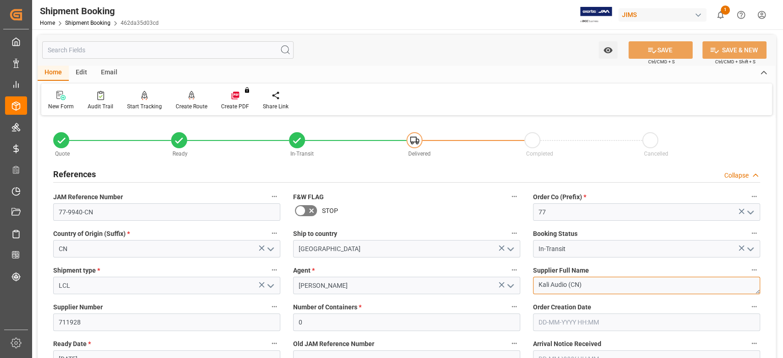
click at [582, 285] on textarea "Kali Audio (CN)" at bounding box center [646, 285] width 227 height 17
